Goal: Task Accomplishment & Management: Complete application form

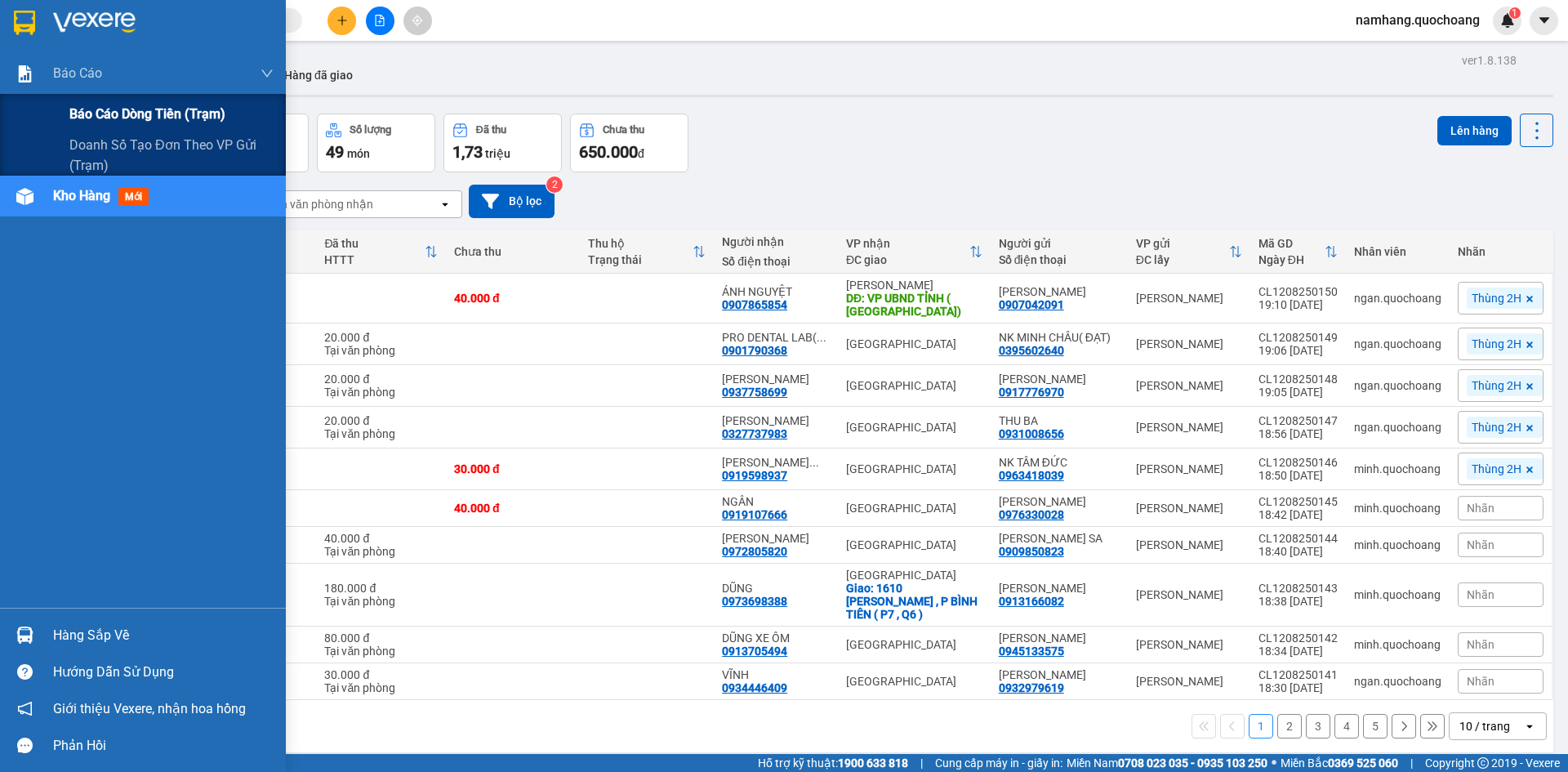
click at [111, 98] on div "Báo cáo dòng tiền (trạm)" at bounding box center [171, 114] width 204 height 41
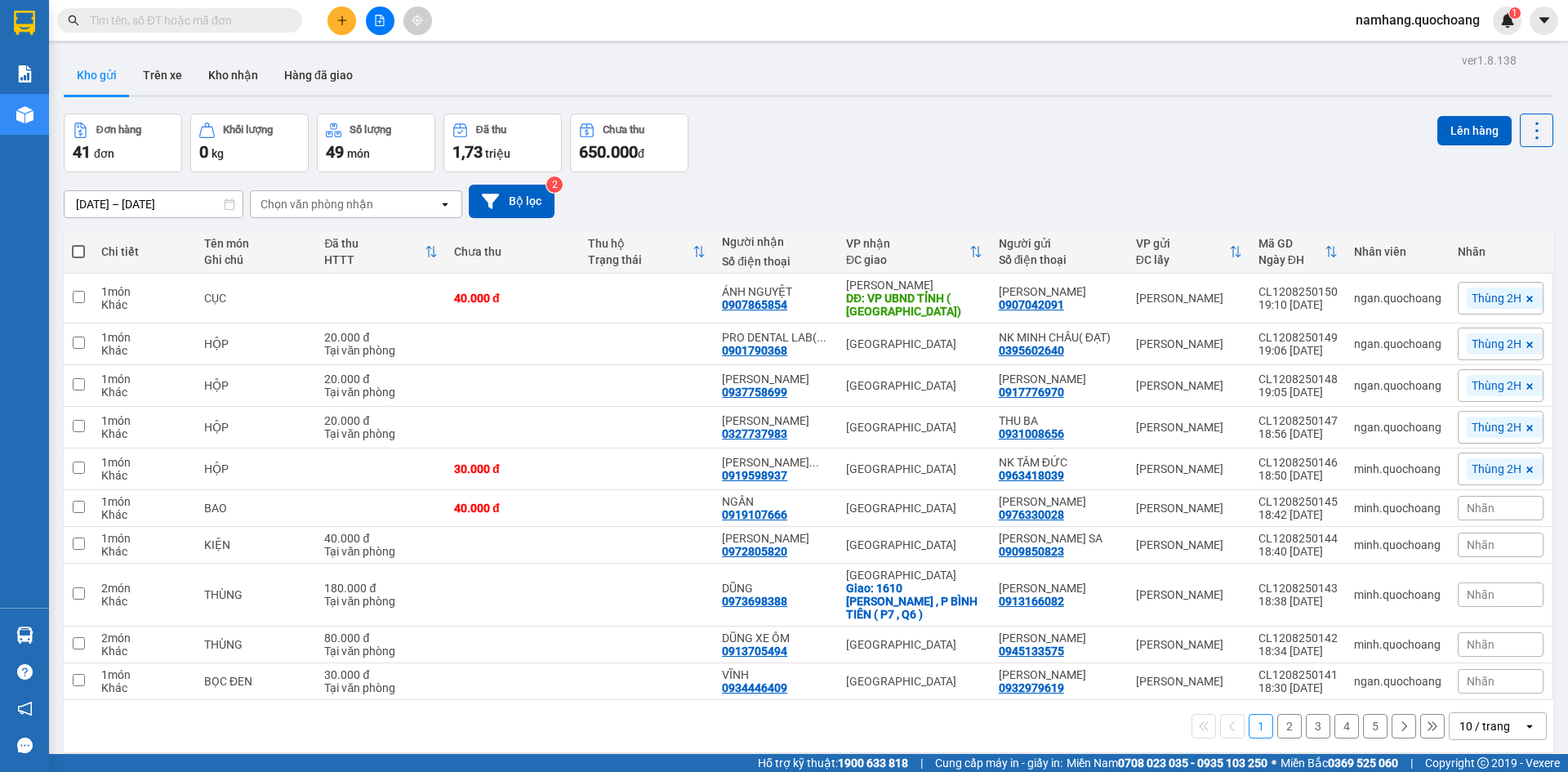
click at [246, 27] on input "text" at bounding box center [186, 20] width 193 height 18
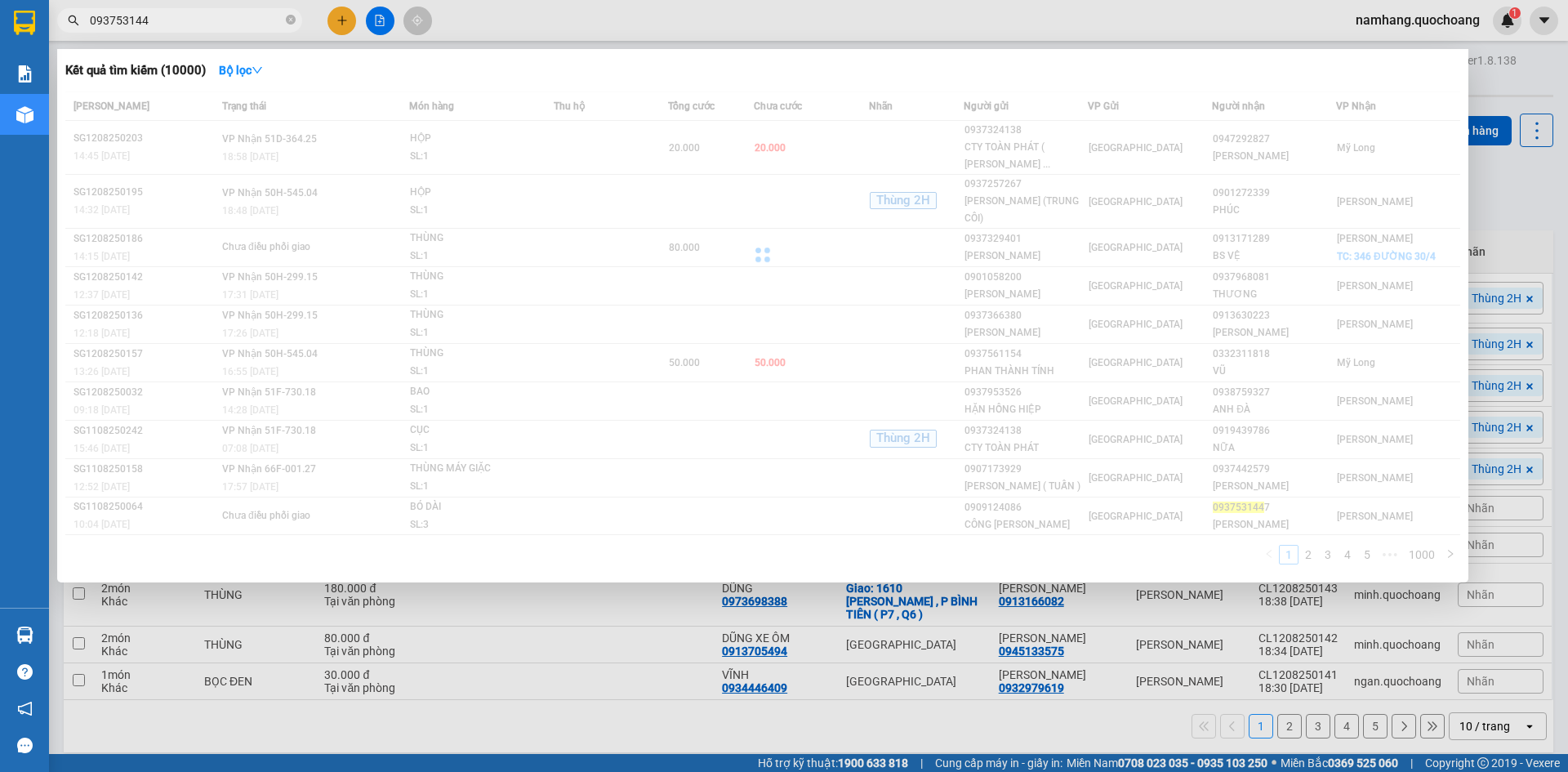
type input "0937531447"
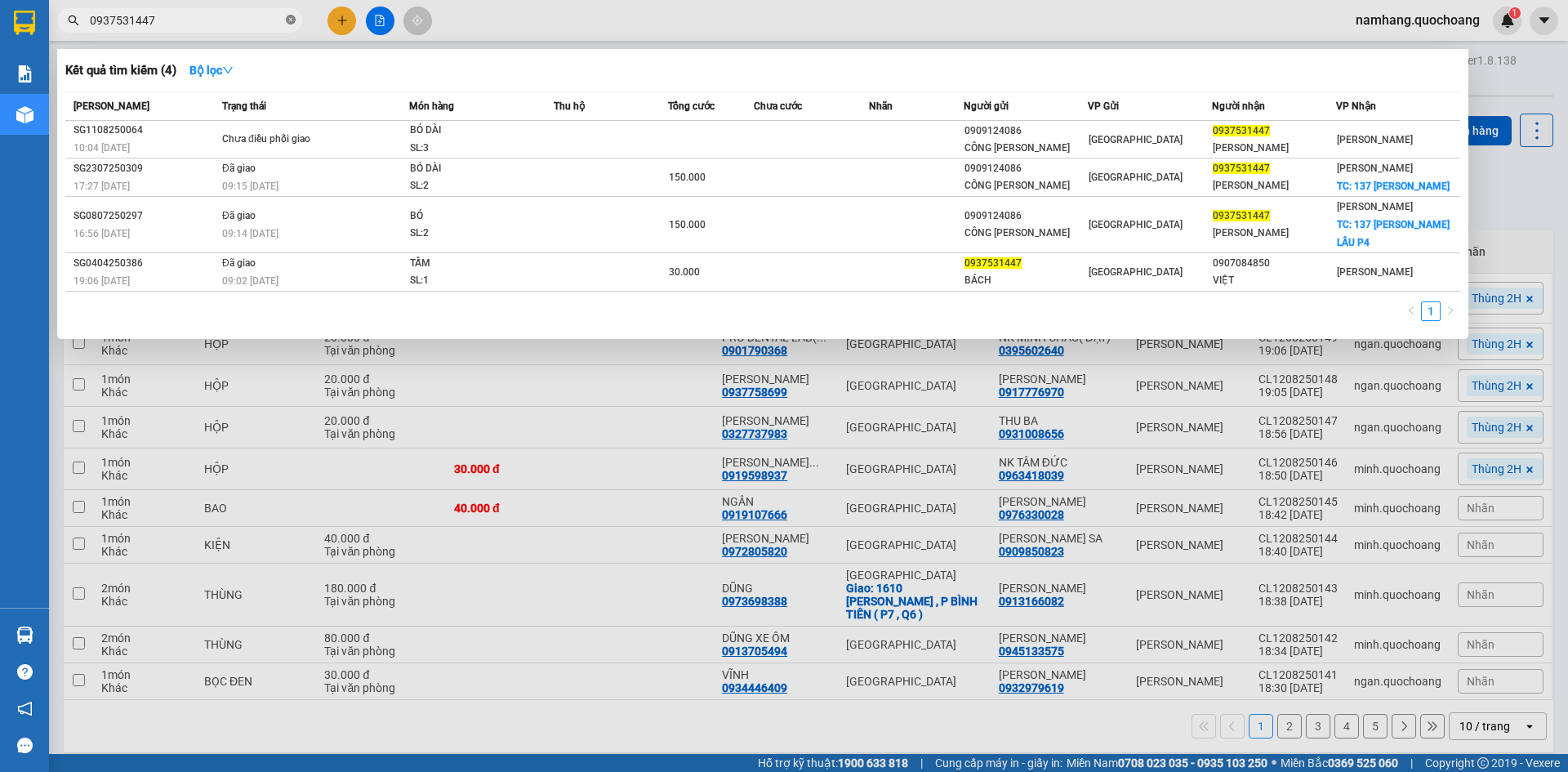
click at [287, 20] on icon "close-circle" at bounding box center [290, 19] width 10 height 10
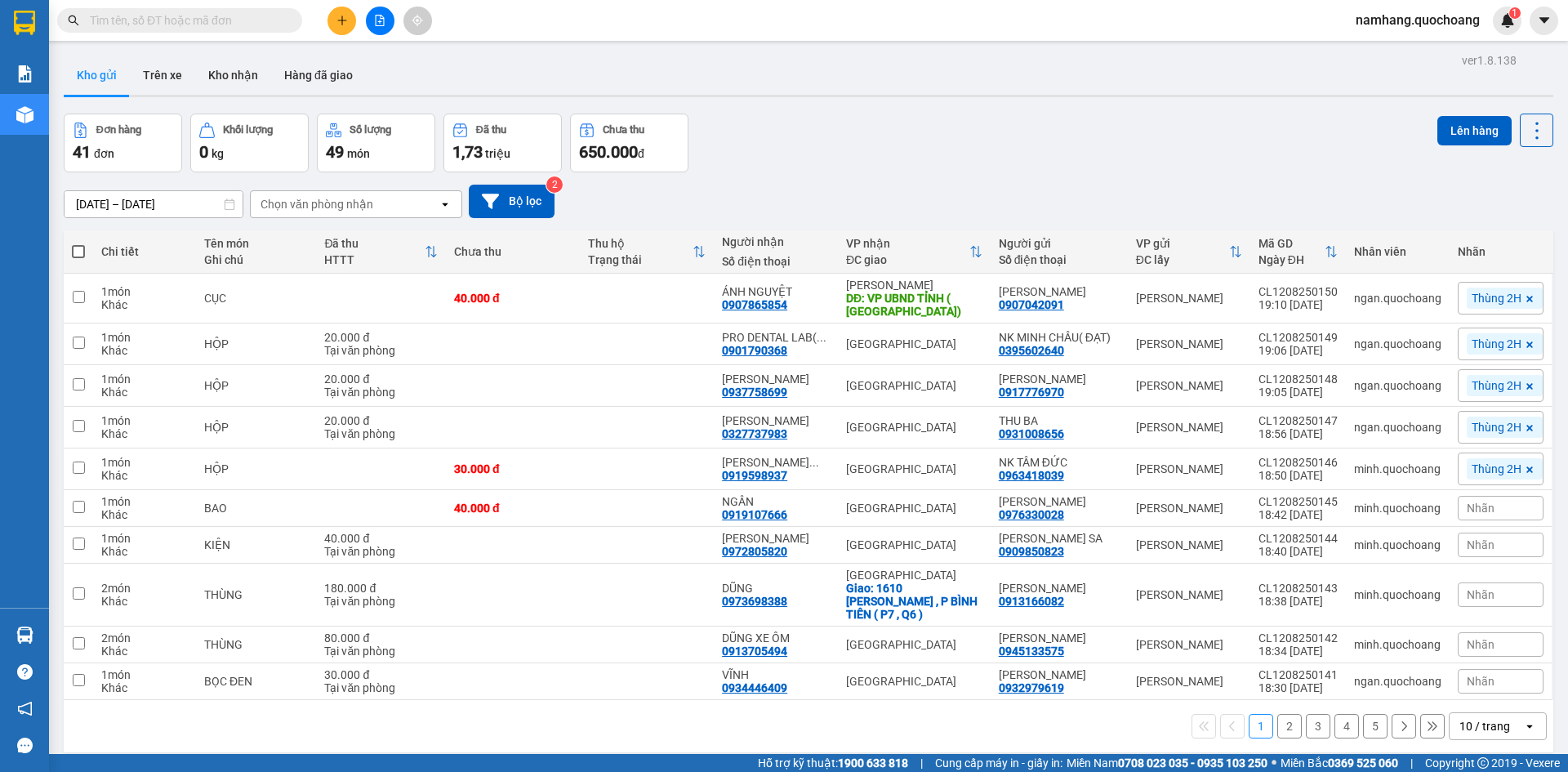
click at [217, 24] on input "text" at bounding box center [186, 20] width 193 height 18
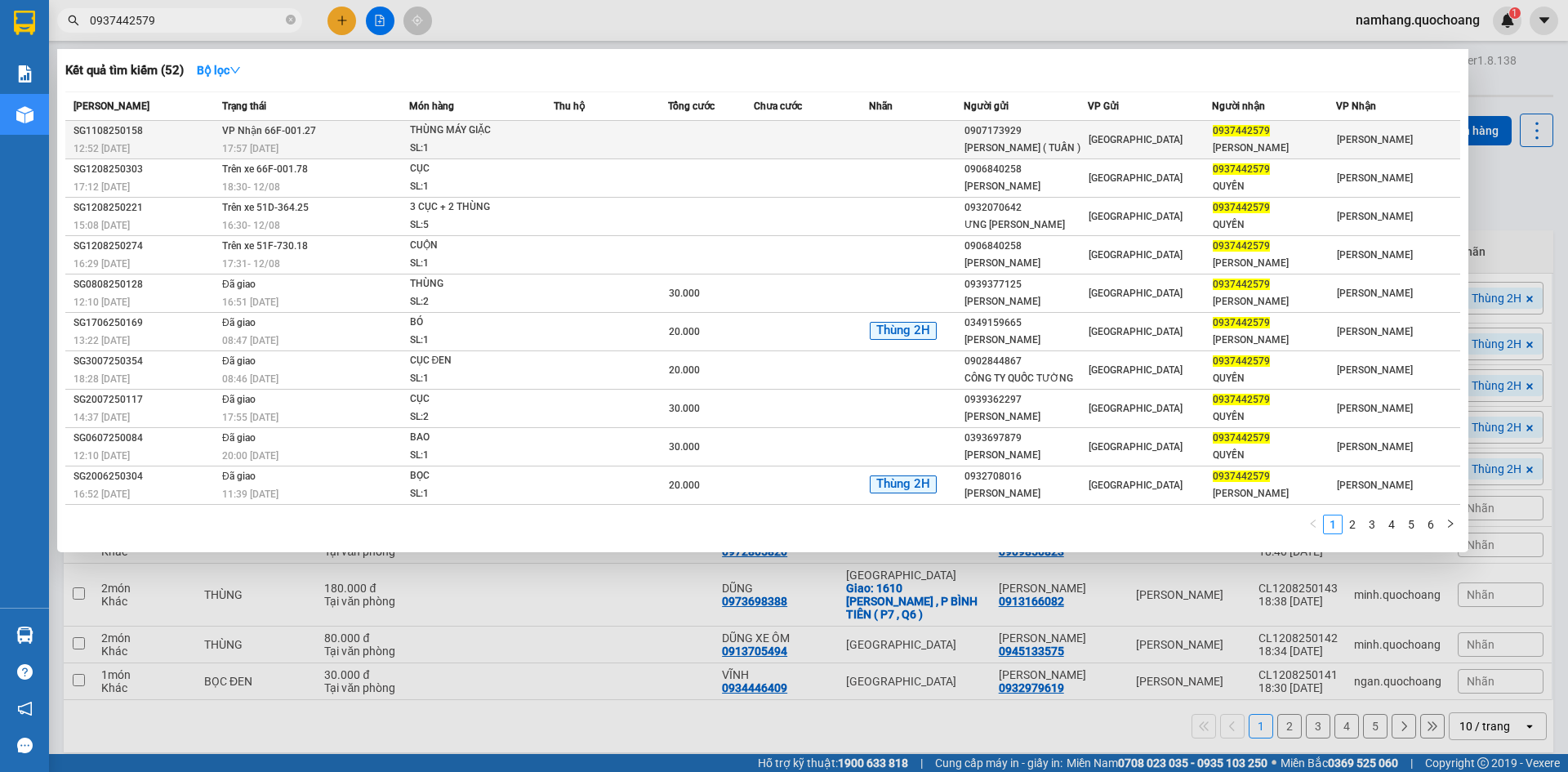
type input "0937442579"
click at [497, 140] on div "SL: 1" at bounding box center [471, 149] width 123 height 18
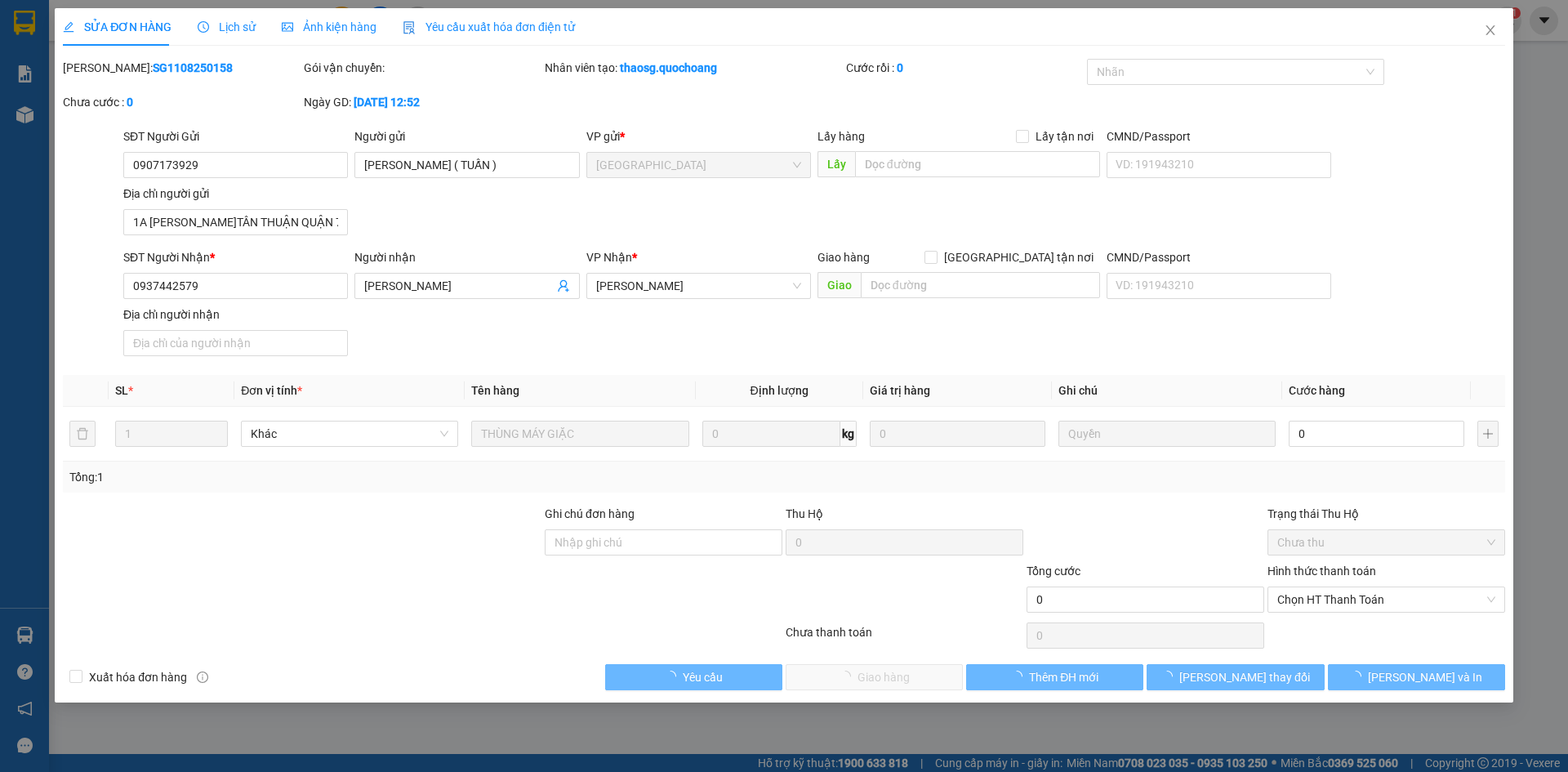
type input "0907173929"
type input "NGUYỄN TẤN TÀI ( TUẤN )"
type input "1A NGUYỄN QUỲ P.TÂN THUẬN QUẬN 7 HCM"
type input "0937442579"
type input "HOÀNG VĂN QUYỀN"
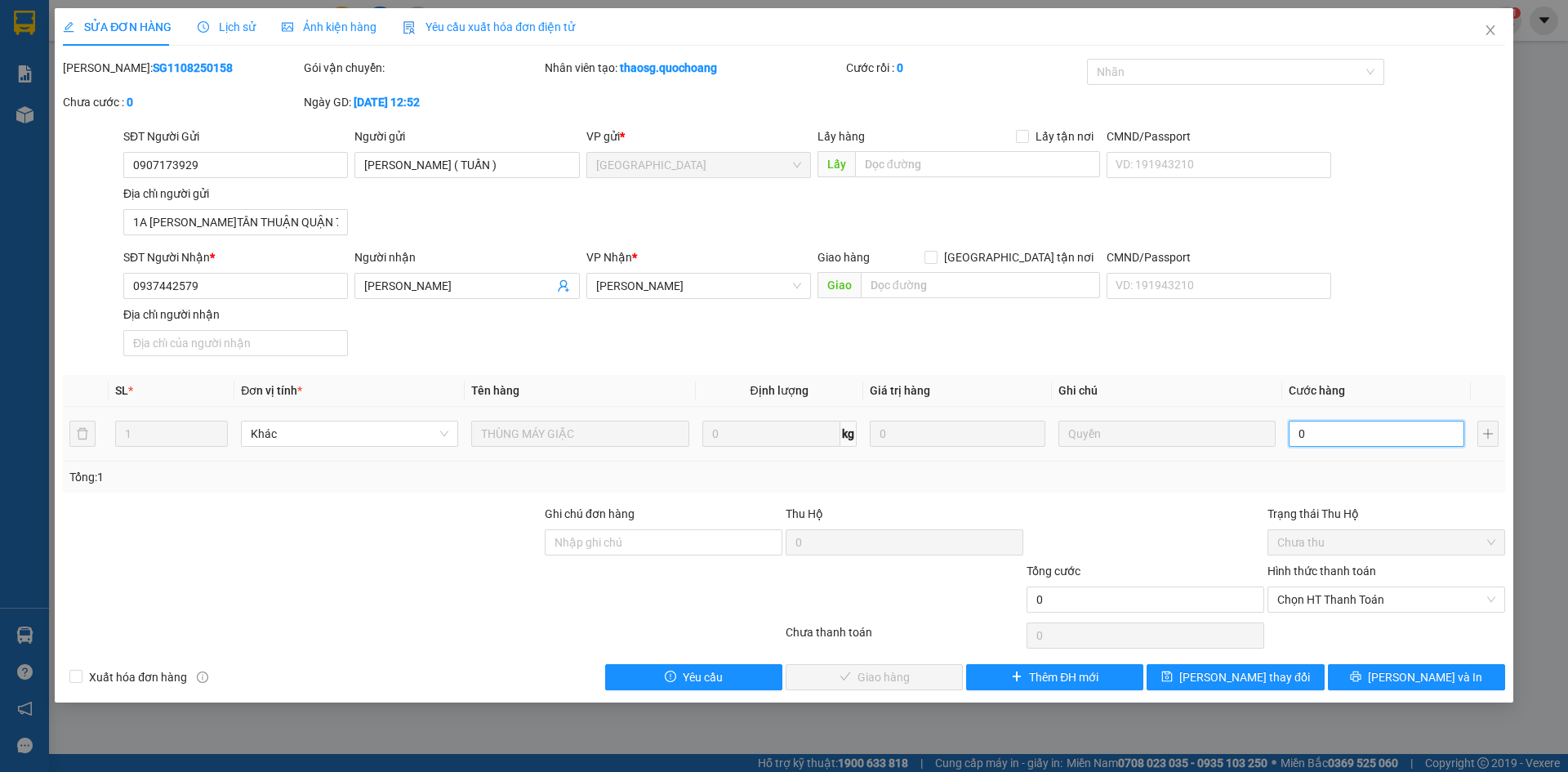
click at [1370, 440] on input "0" at bounding box center [1377, 434] width 176 height 27
type input "1"
type input "10"
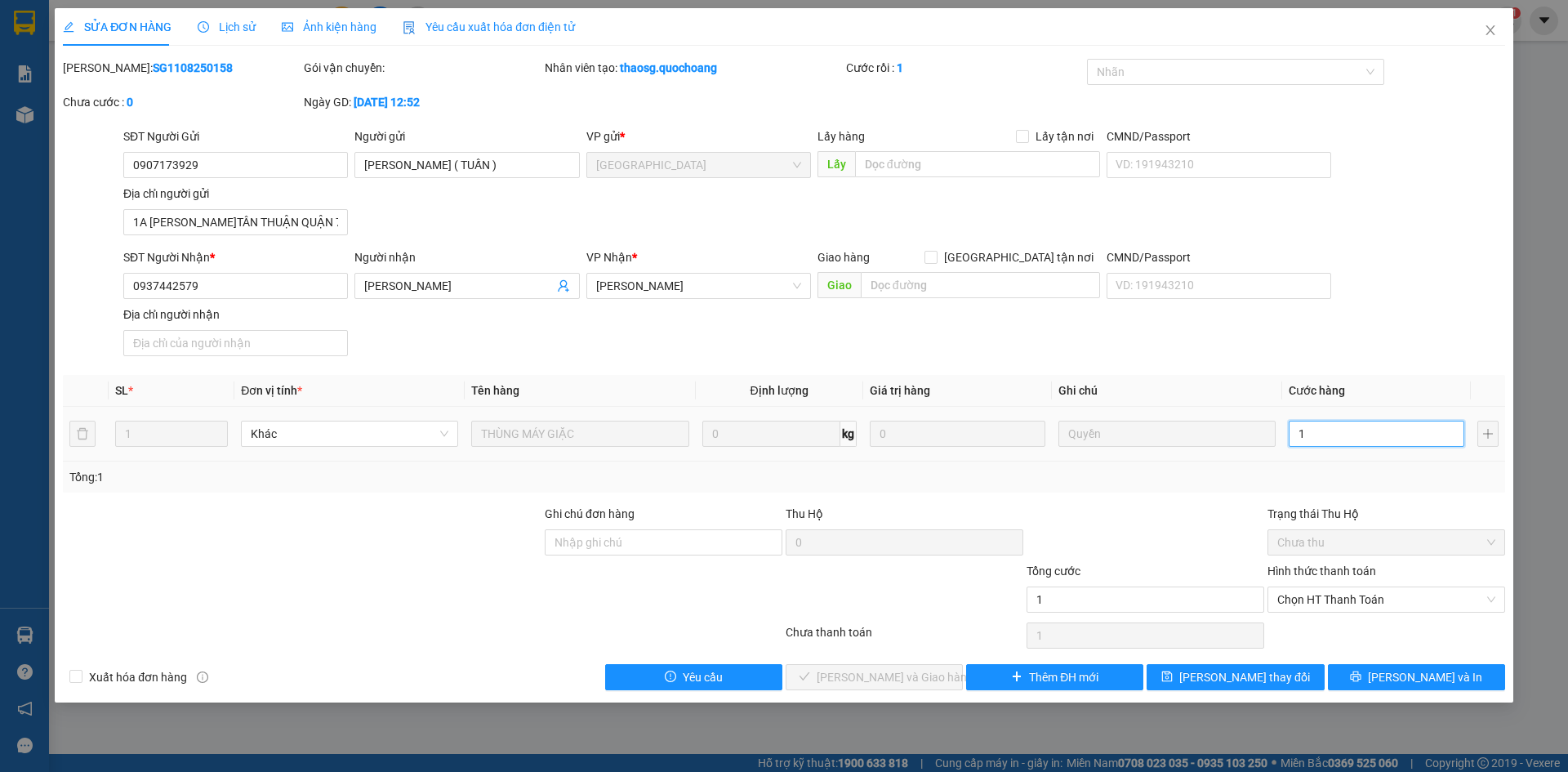
type input "10"
type input "100"
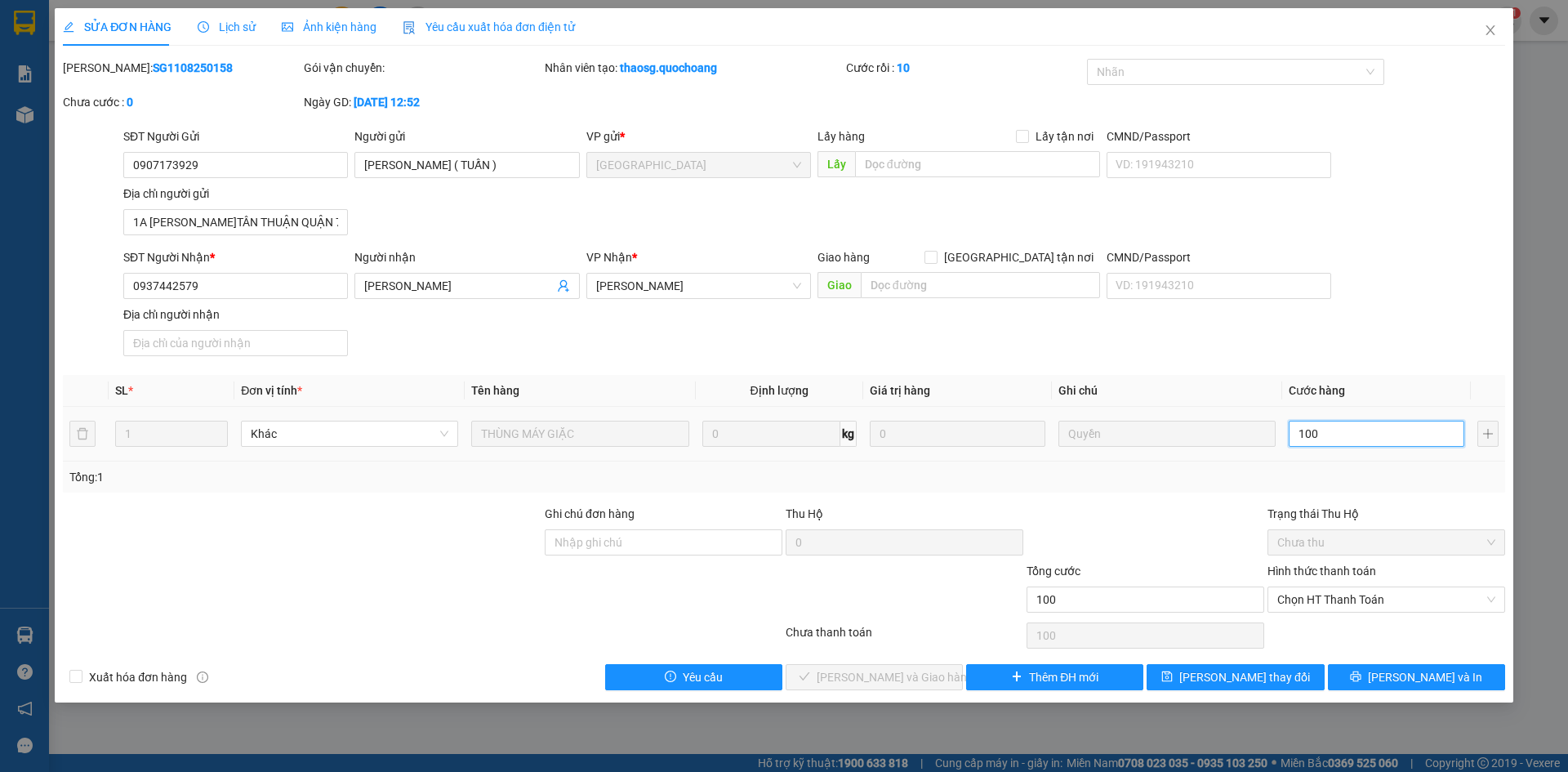
type input "1.000"
type input "10.000"
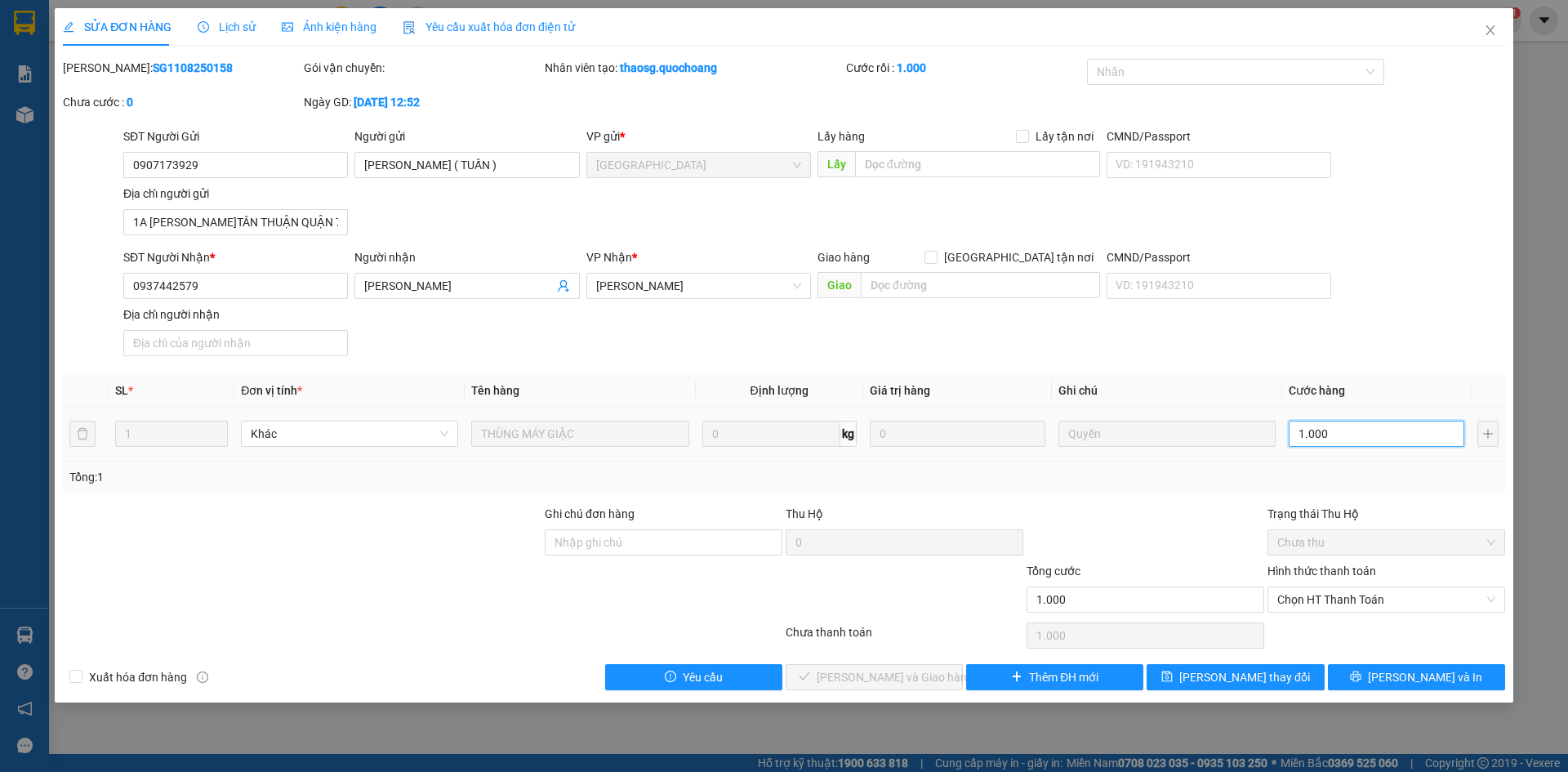
type input "10.000"
type input "100.000"
click at [1387, 614] on div "Hình thức thanh toán Chọn HT Thanh Toán" at bounding box center [1386, 590] width 238 height 57
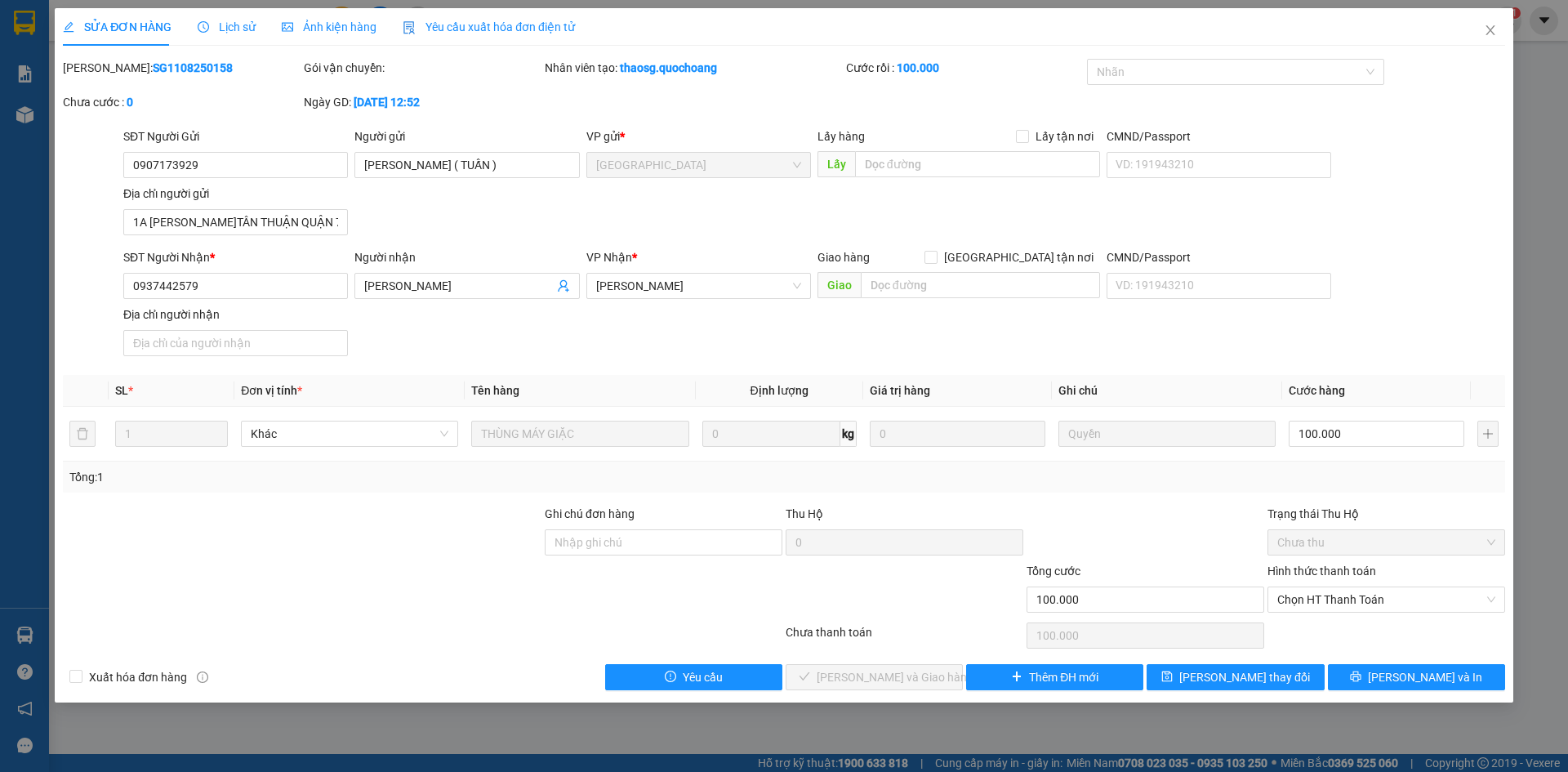
drag, startPoint x: 1387, startPoint y: 612, endPoint x: 1380, endPoint y: 584, distance: 28.9
click at [1385, 607] on div "Chọn HT Thanh Toán" at bounding box center [1386, 599] width 238 height 27
drag, startPoint x: 1370, startPoint y: 623, endPoint x: 1320, endPoint y: 642, distance: 53.5
click at [1369, 623] on div "Tại văn phòng" at bounding box center [1386, 632] width 218 height 18
type input "0"
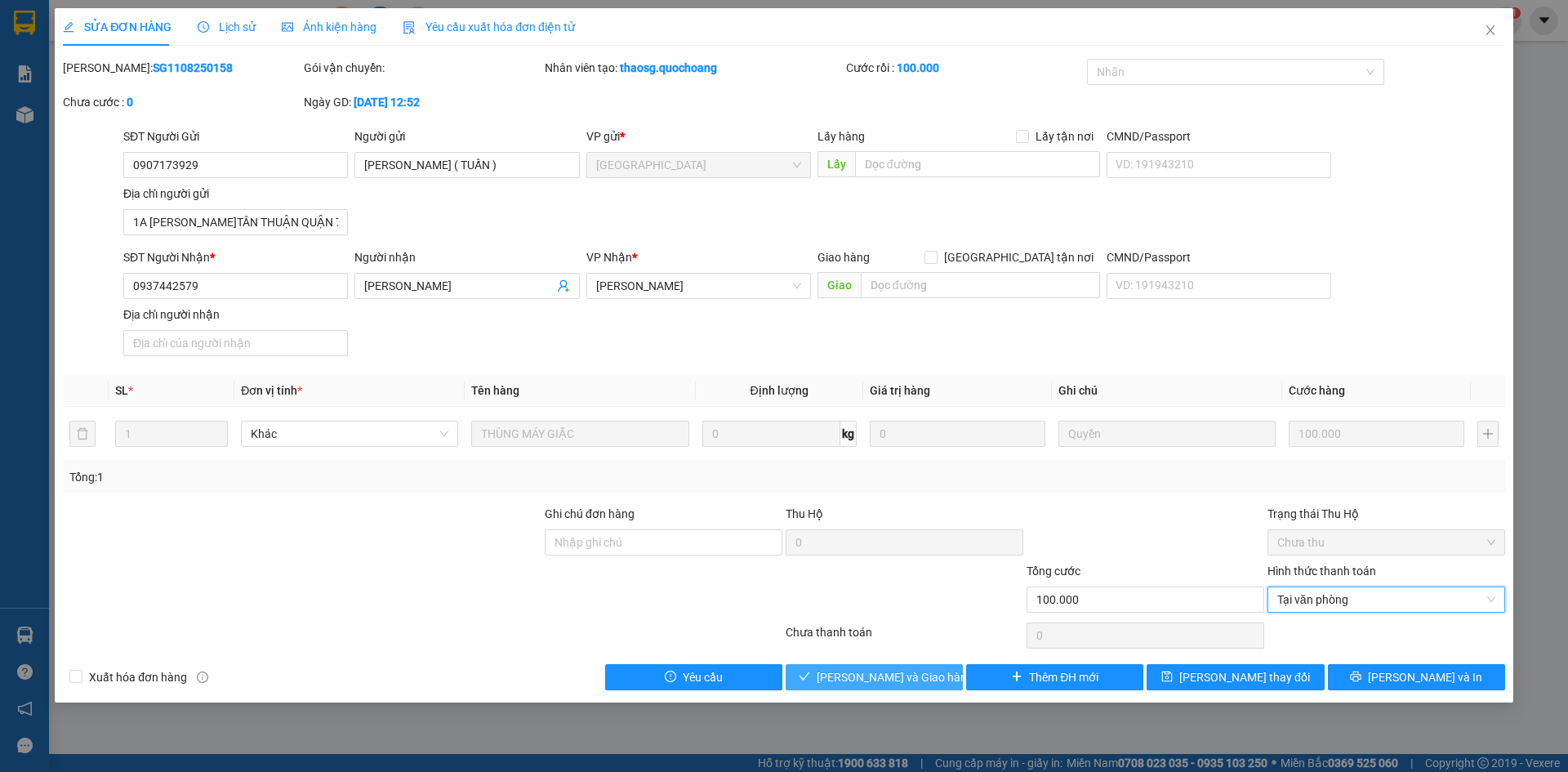
click at [891, 670] on span "Lưu và Giao hàng" at bounding box center [895, 677] width 156 height 18
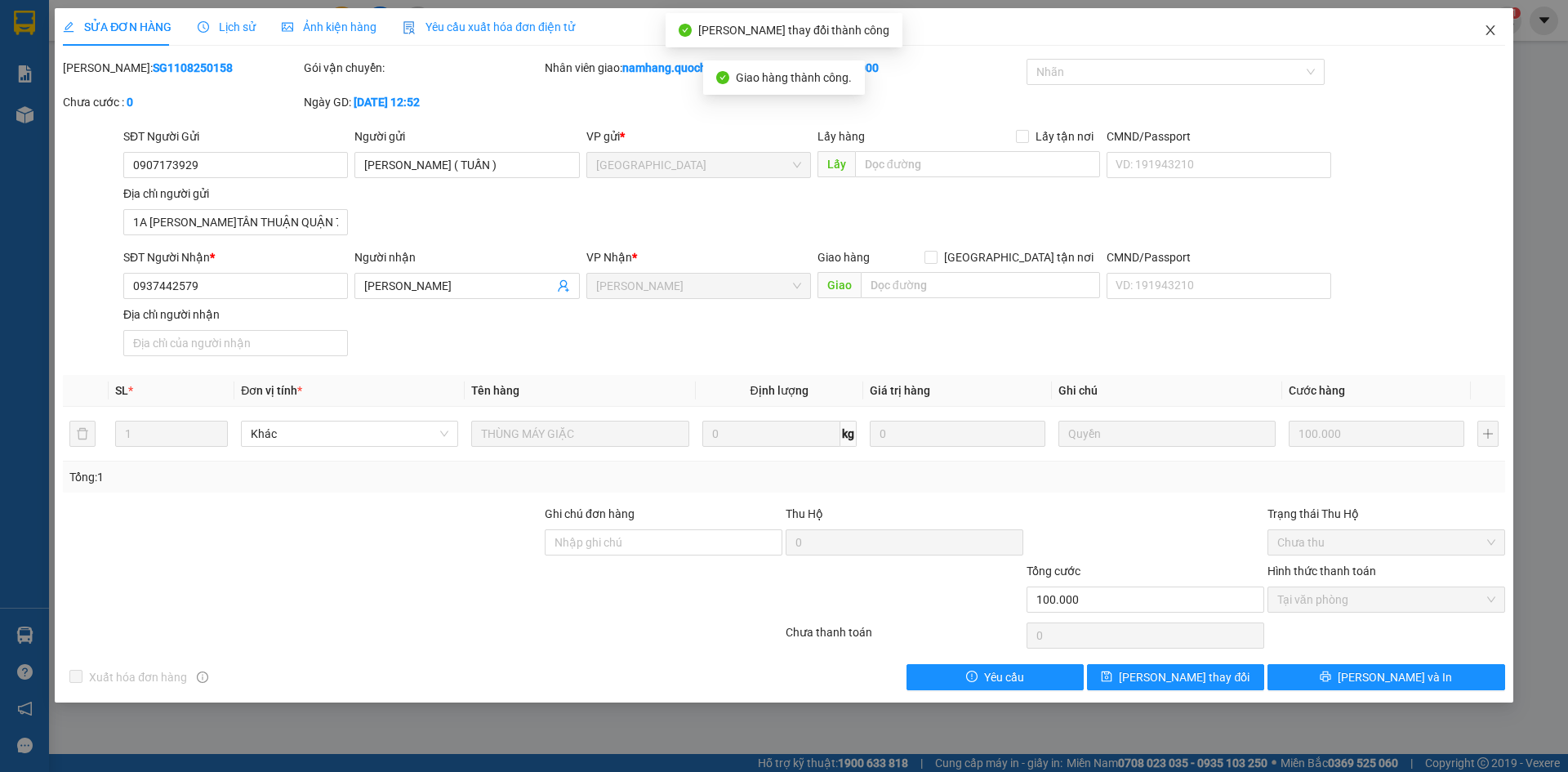
click at [1487, 34] on icon "close" at bounding box center [1490, 30] width 9 height 10
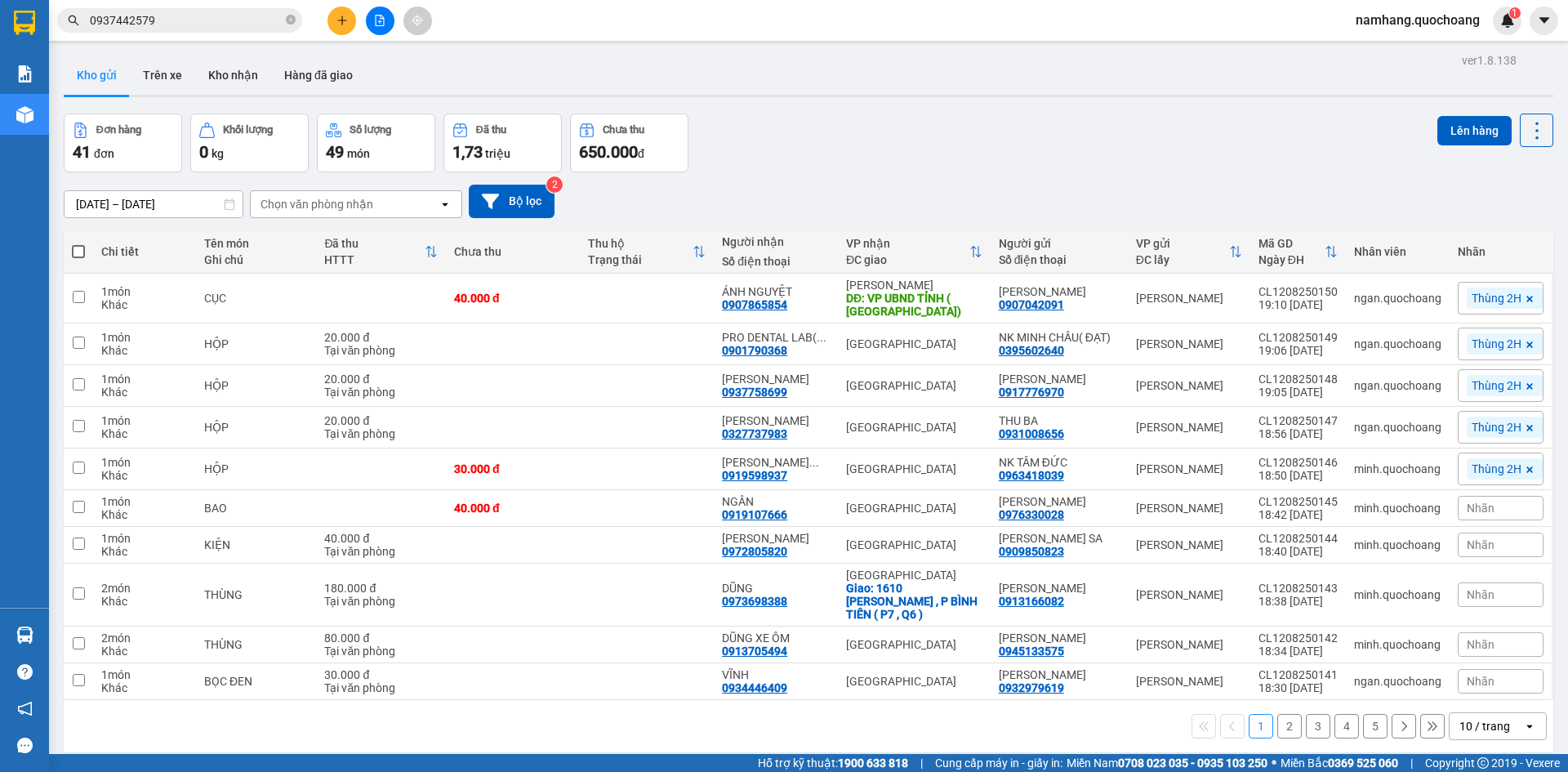
click at [205, 25] on input "0937442579" at bounding box center [186, 20] width 193 height 18
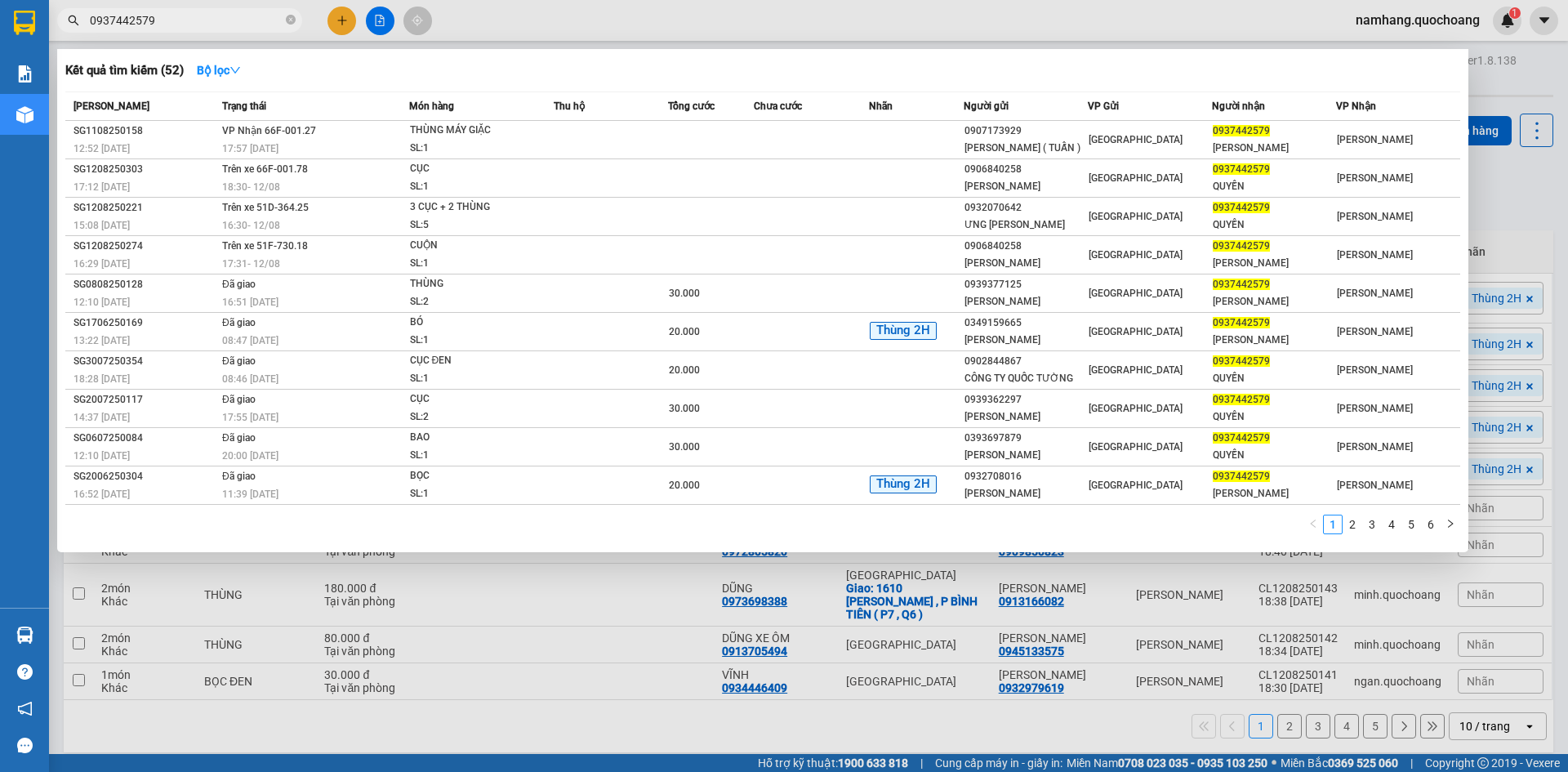
click at [205, 25] on input "0937442579" at bounding box center [186, 20] width 193 height 18
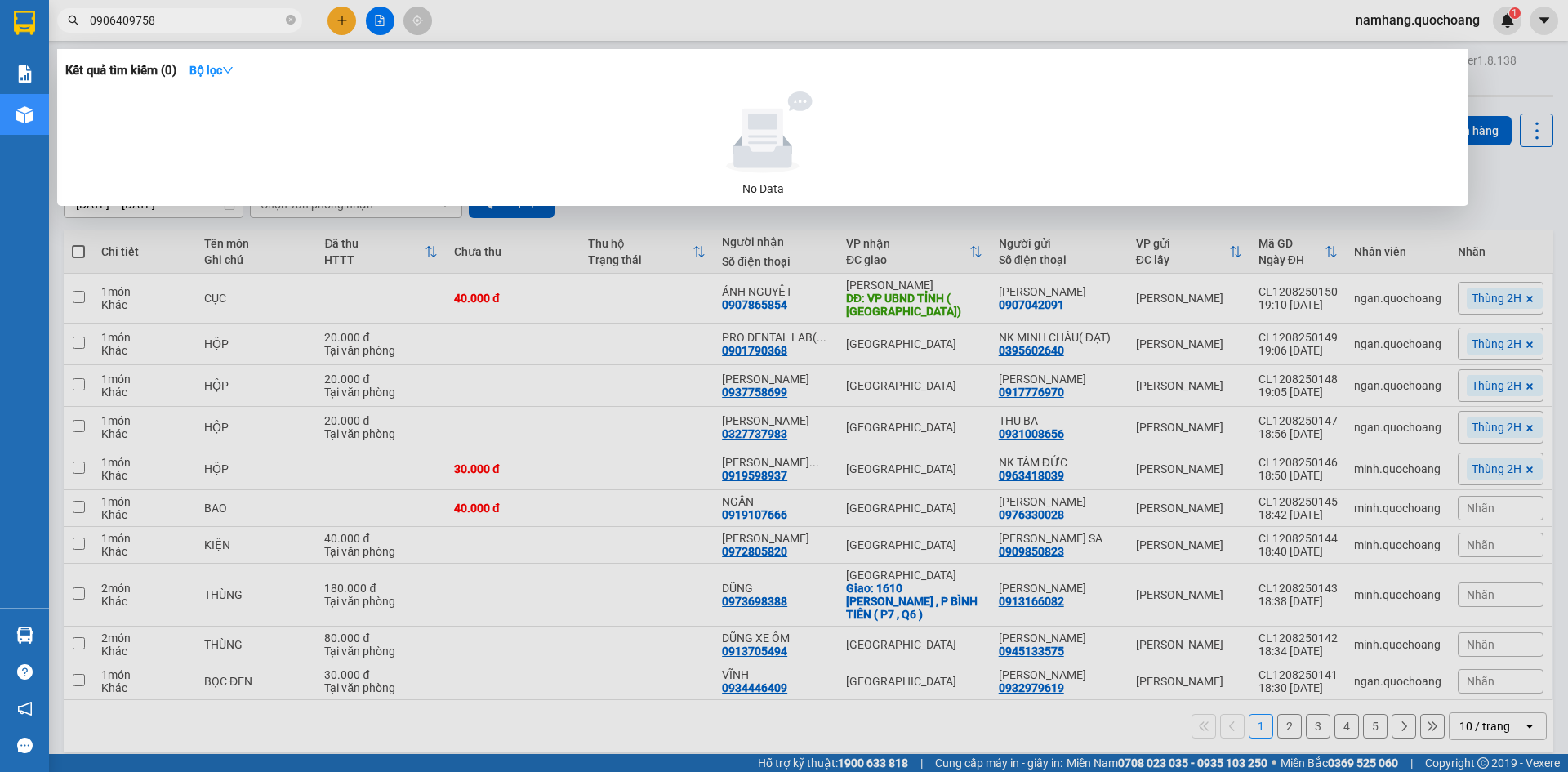
click at [245, 22] on input "0906409758" at bounding box center [186, 20] width 193 height 18
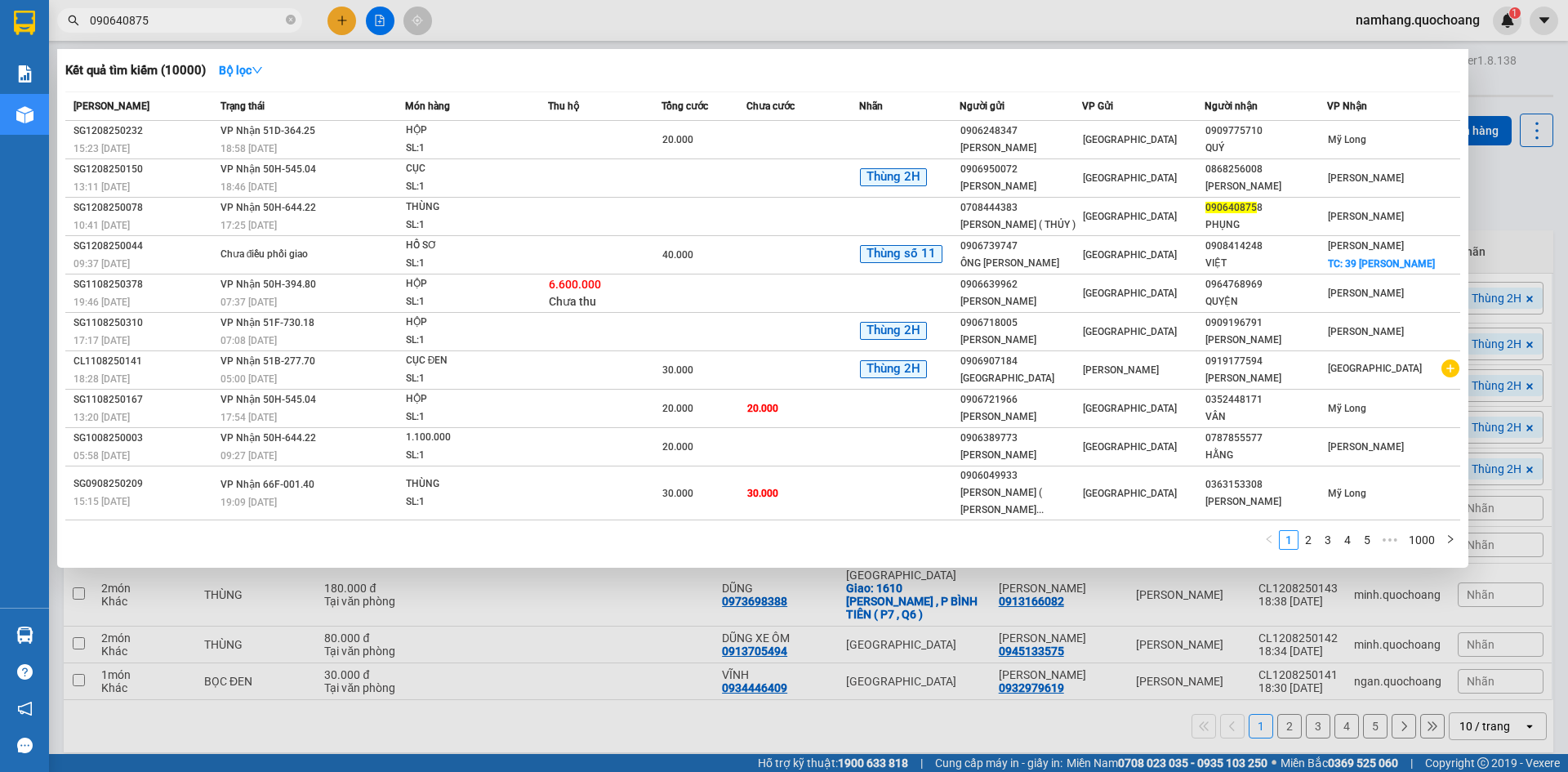
type input "0906408758"
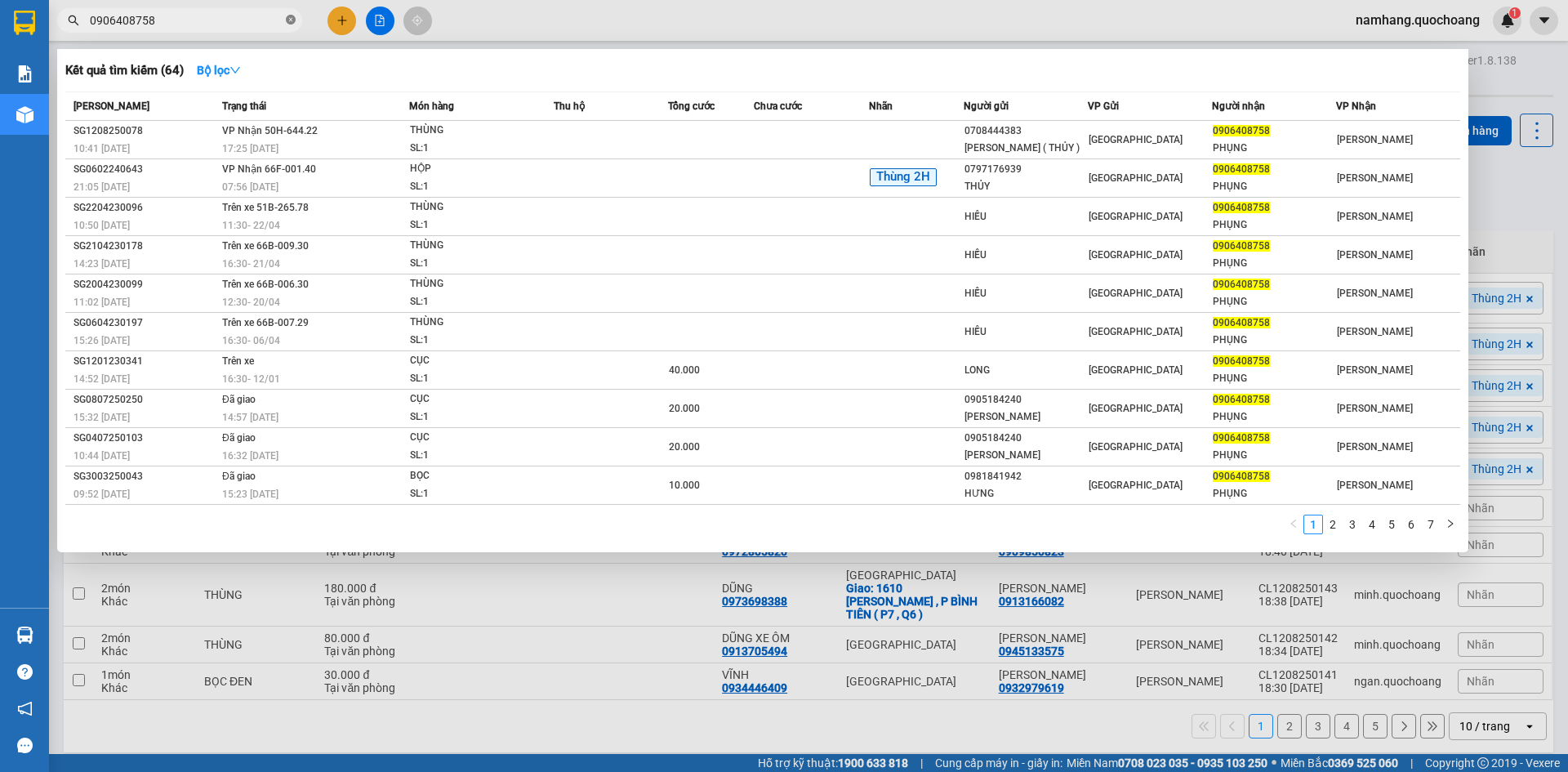
click at [287, 23] on icon "close-circle" at bounding box center [290, 19] width 10 height 10
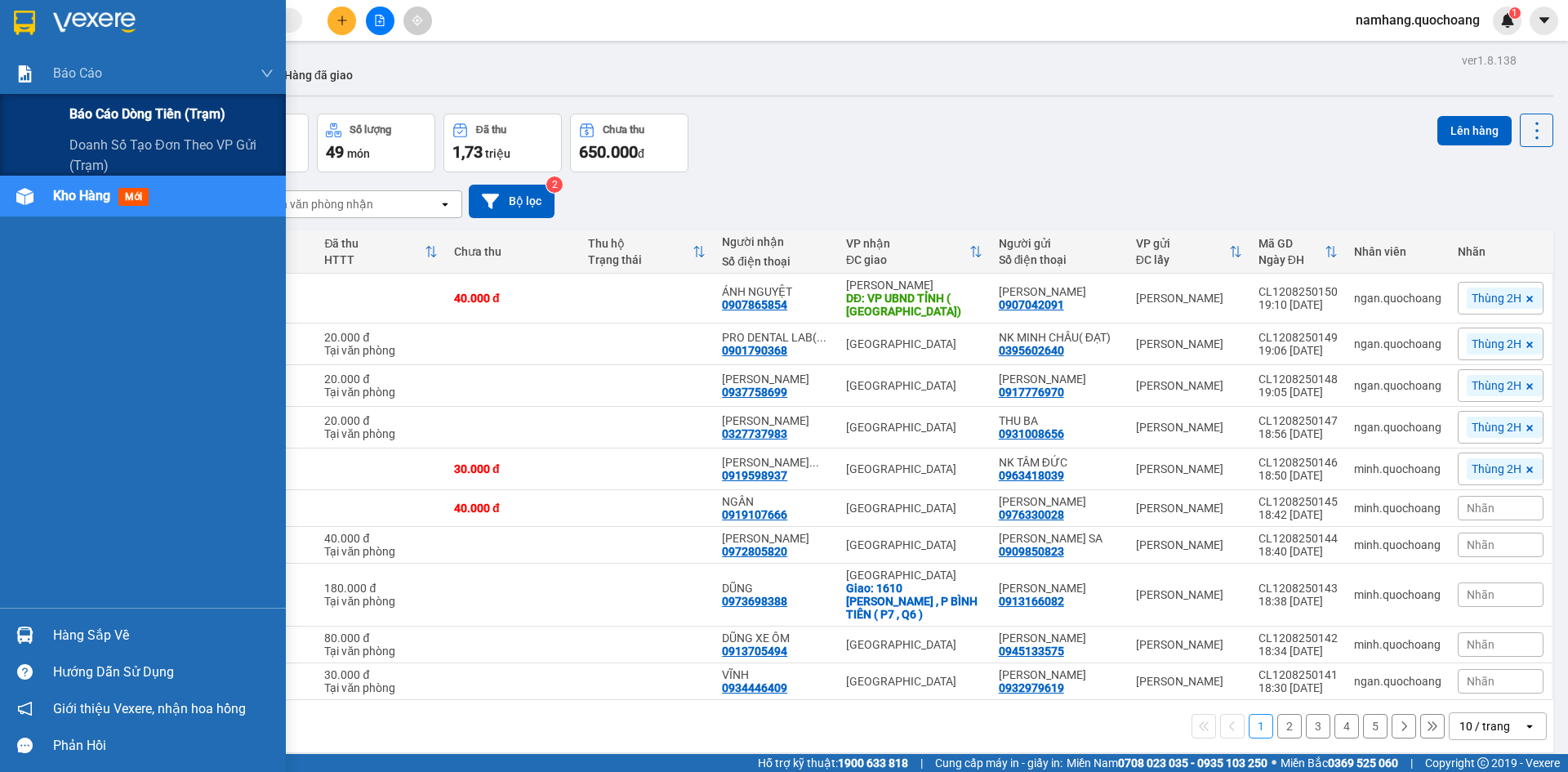
click at [133, 106] on span "Báo cáo dòng tiền (trạm)" at bounding box center [147, 113] width 156 height 20
